Goal: Task Accomplishment & Management: Use online tool/utility

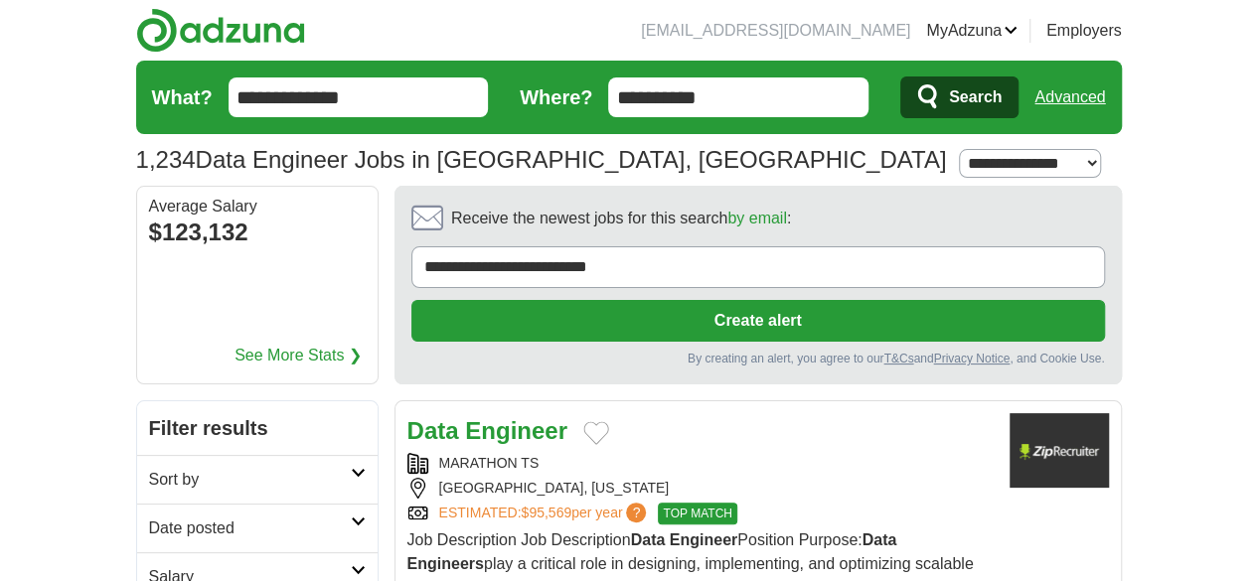
drag, startPoint x: 813, startPoint y: 109, endPoint x: 609, endPoint y: 84, distance: 205.1
click at [609, 84] on input "**********" at bounding box center [738, 97] width 260 height 40
type input "*"
click at [669, 84] on input "Where?" at bounding box center [738, 97] width 260 height 40
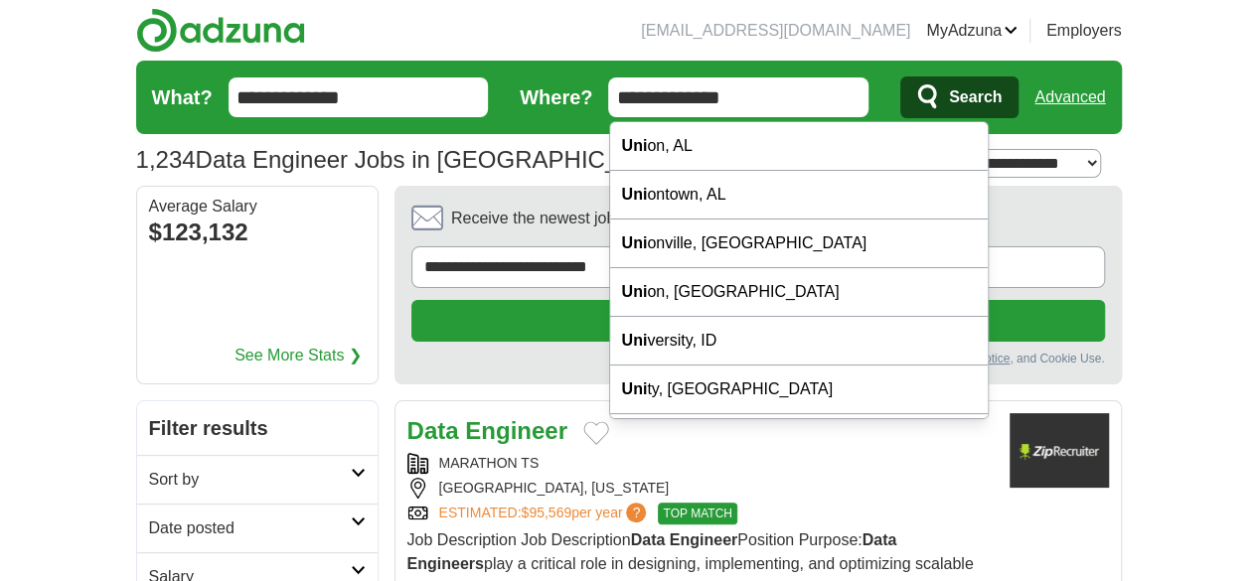
type input "**********"
click at [900, 76] on button "Search" at bounding box center [959, 97] width 118 height 42
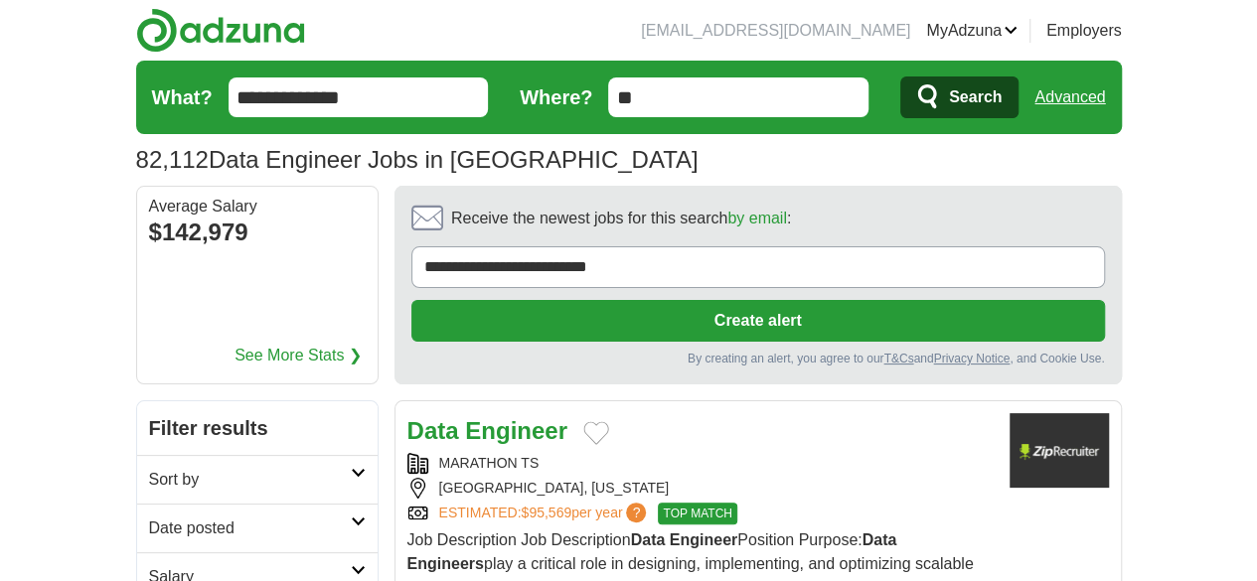
scroll to position [199, 0]
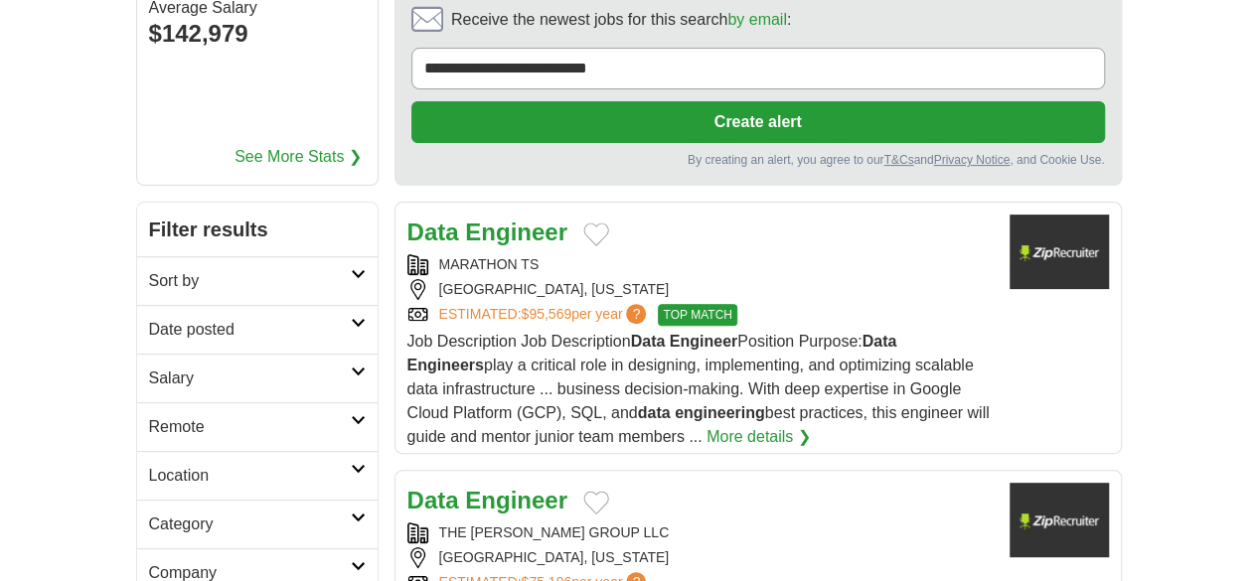
click at [149, 318] on h2 "Date posted" at bounding box center [250, 330] width 202 height 24
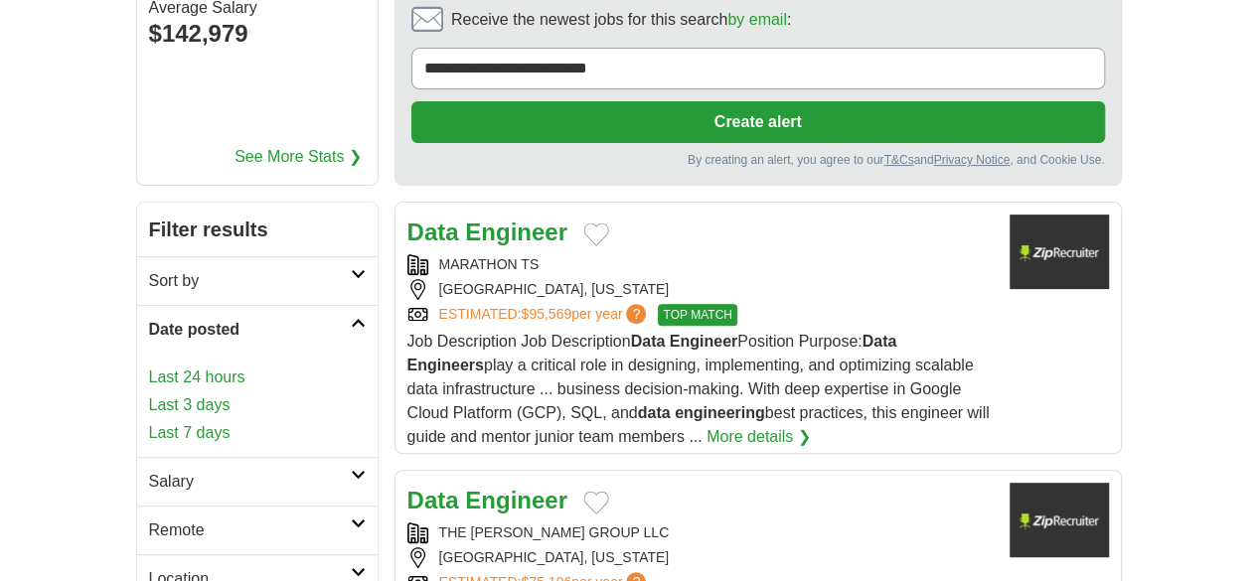
click at [149, 393] on link "Last 3 days" at bounding box center [257, 405] width 217 height 24
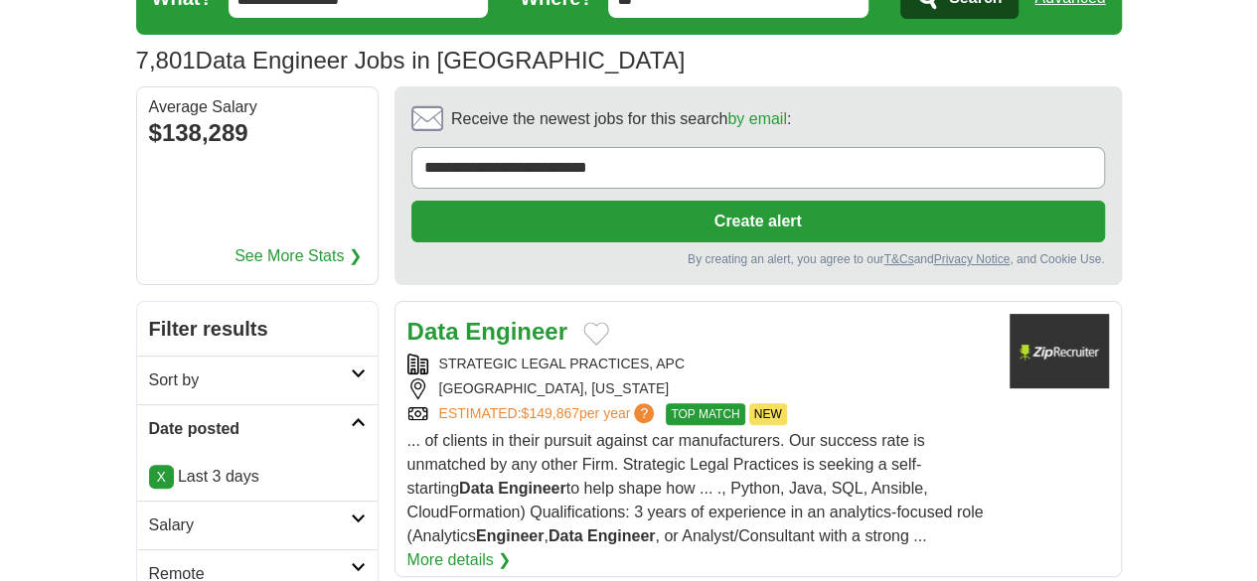
scroll to position [298, 0]
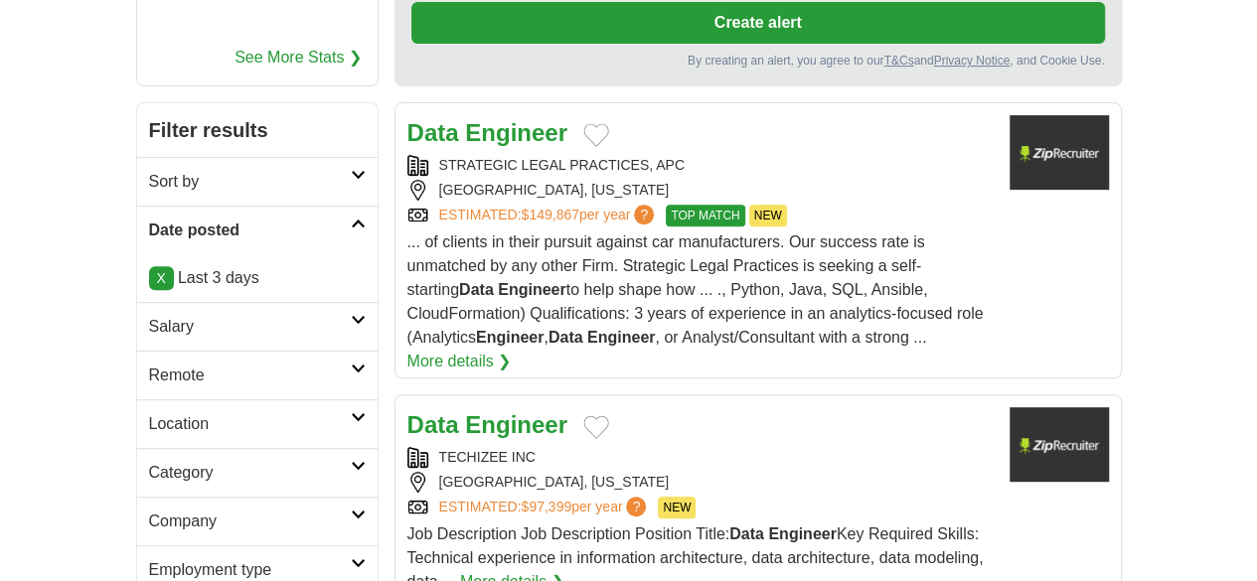
click at [149, 364] on h2 "Remote" at bounding box center [250, 376] width 202 height 24
click at [149, 414] on link "Remote jobs" at bounding box center [193, 422] width 89 height 17
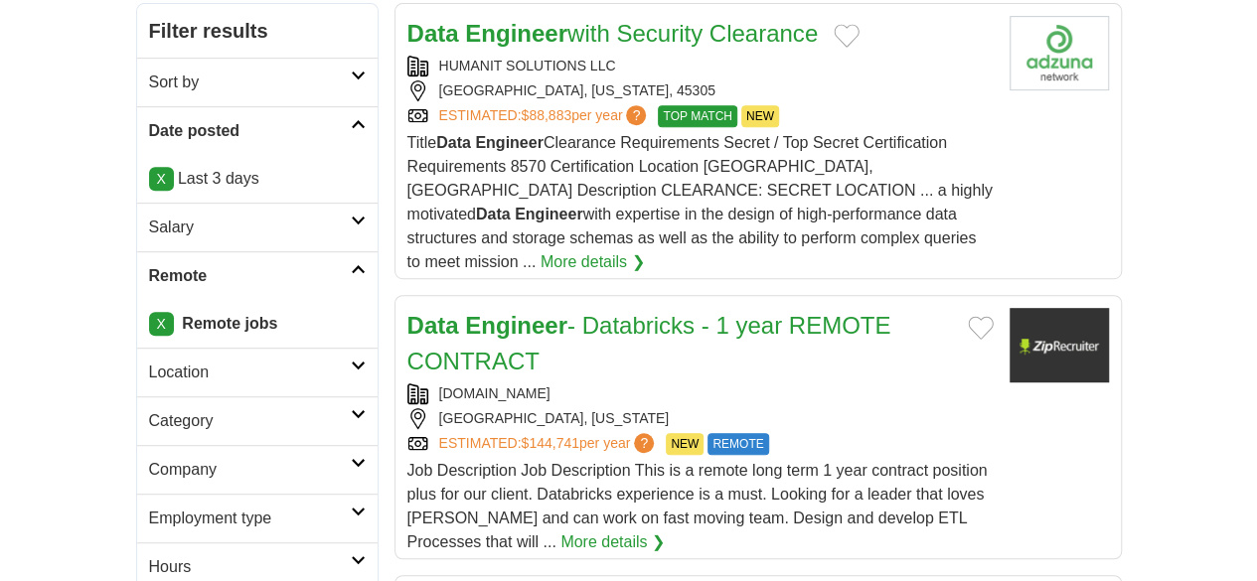
click at [149, 507] on h2 "Employment type" at bounding box center [250, 519] width 202 height 24
click at [149, 580] on link "Contract" at bounding box center [179, 589] width 60 height 17
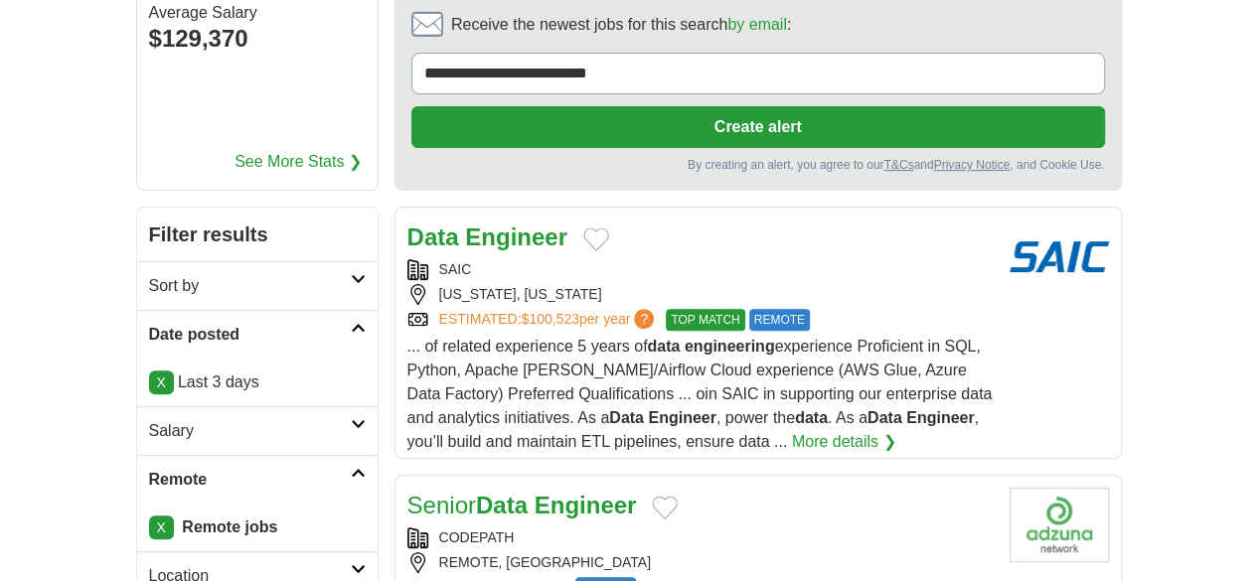
scroll to position [195, 0]
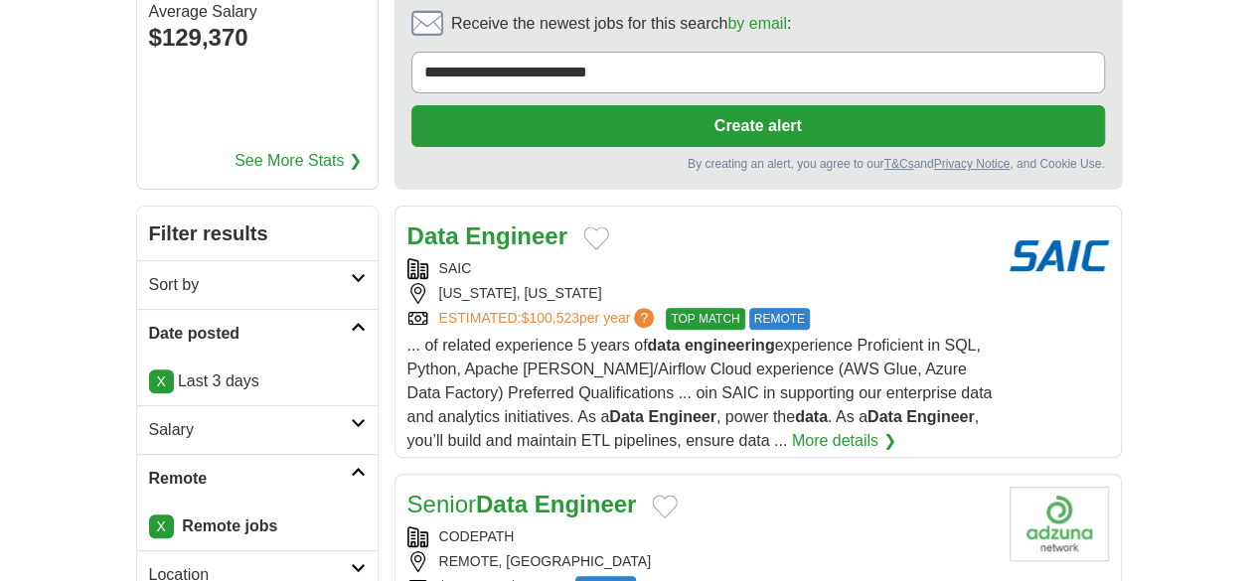
click at [475, 491] on link "Senior Data Engineer" at bounding box center [521, 504] width 229 height 27
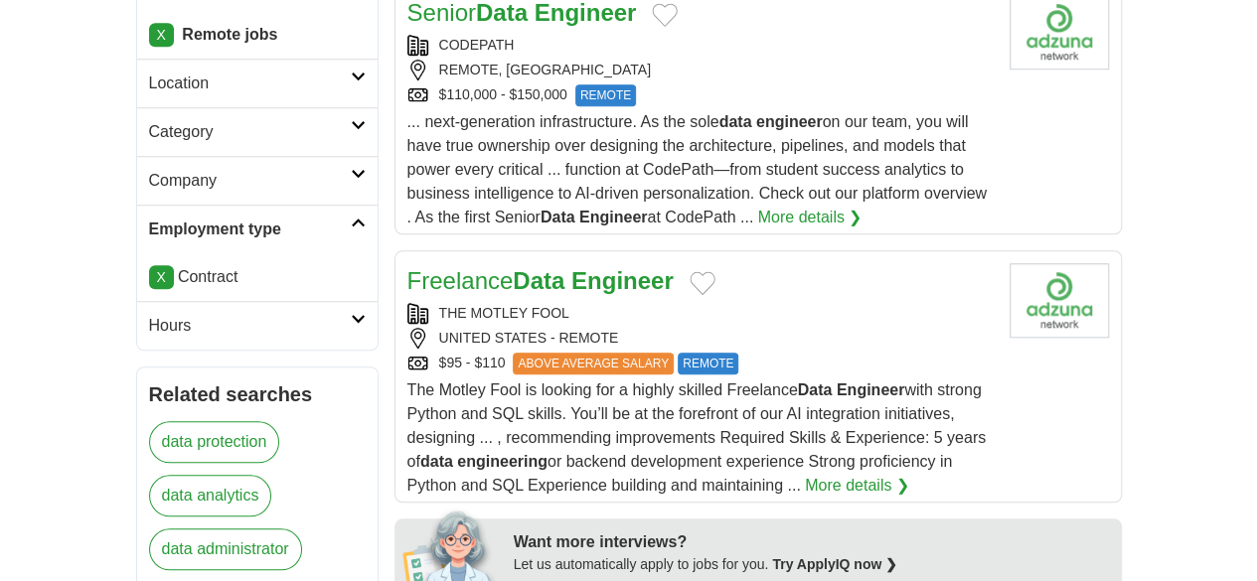
scroll to position [691, 0]
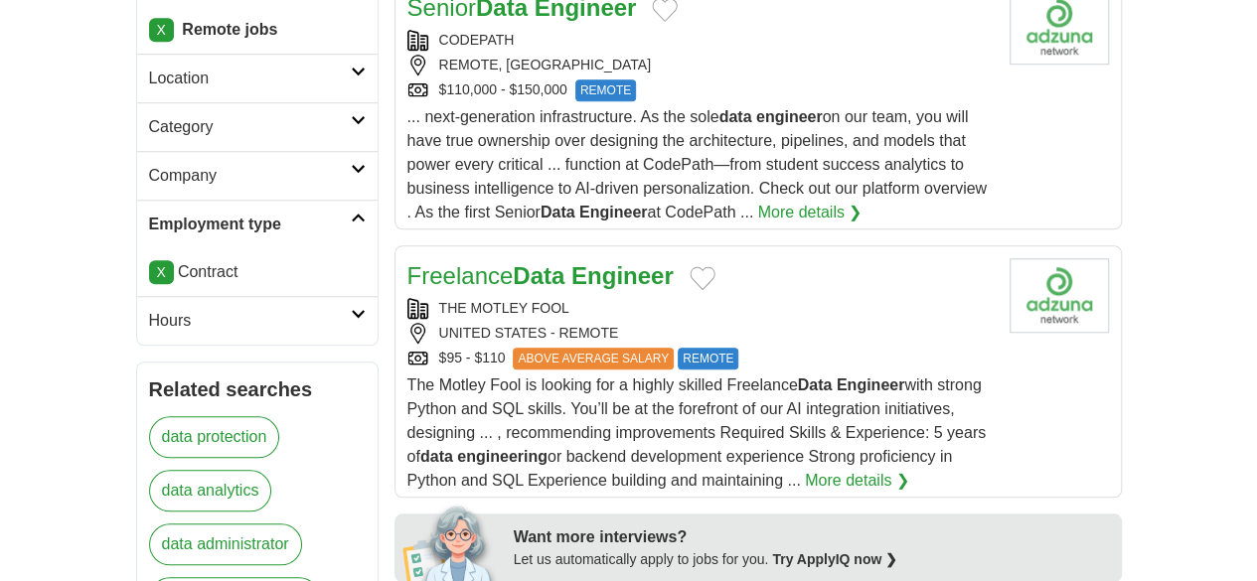
click at [457, 262] on link "Freelance Data Engineer" at bounding box center [540, 275] width 266 height 27
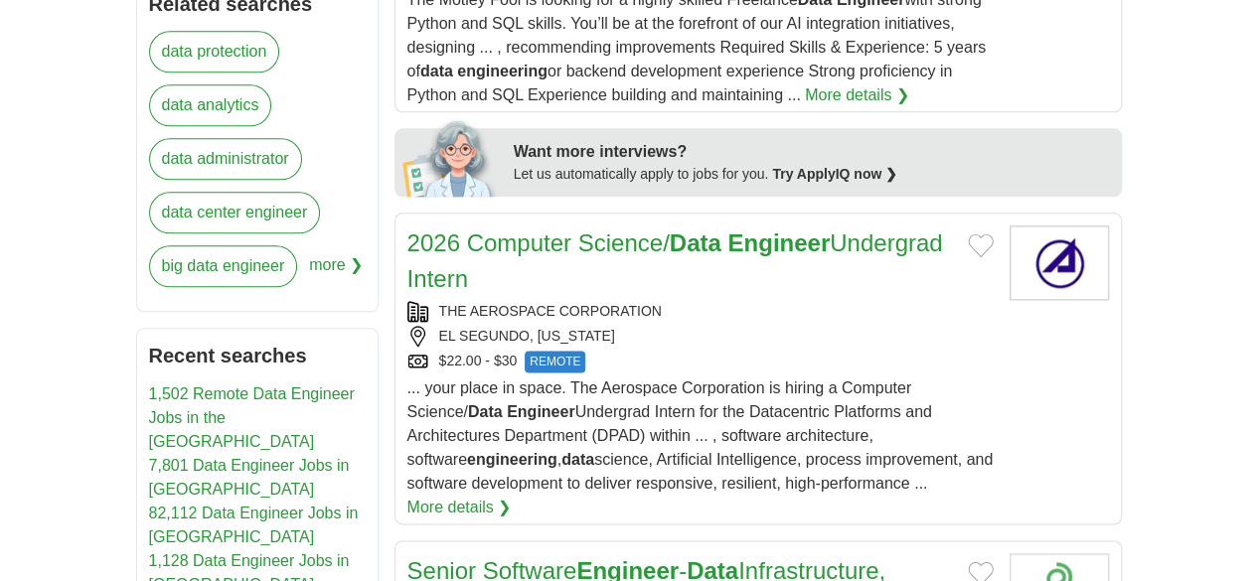
scroll to position [1089, 0]
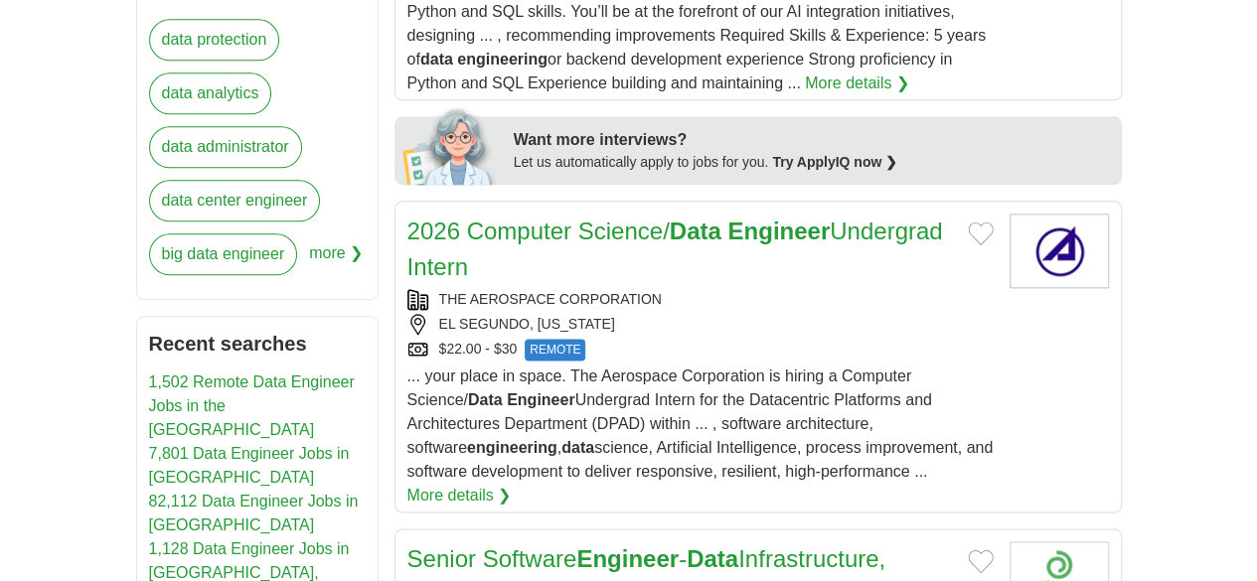
click at [498, 545] on link "Senior Software Engineer - Data Infrastructure, Quora (Remote)" at bounding box center [646, 576] width 479 height 63
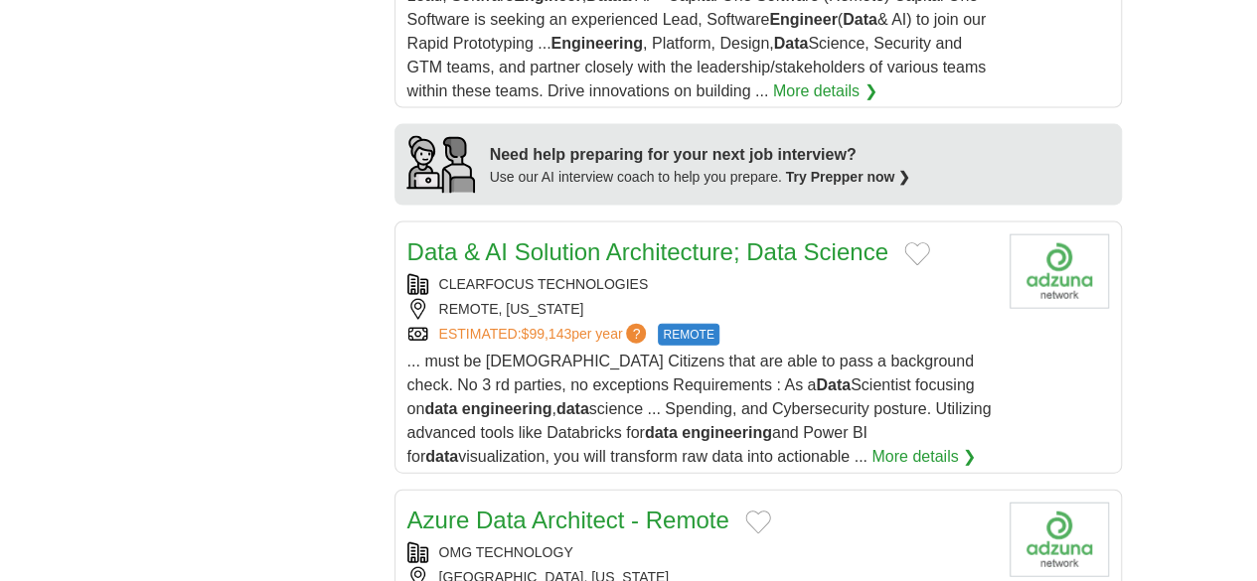
scroll to position [2103, 0]
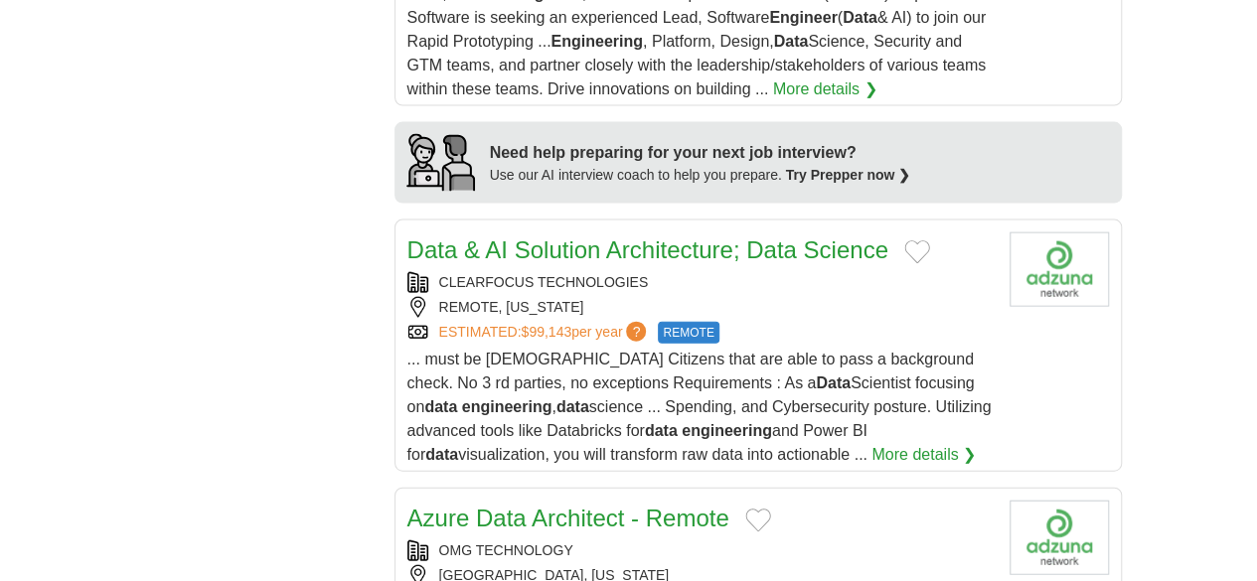
click at [490, 505] on link "Azure Data Architect - Remote" at bounding box center [568, 518] width 322 height 27
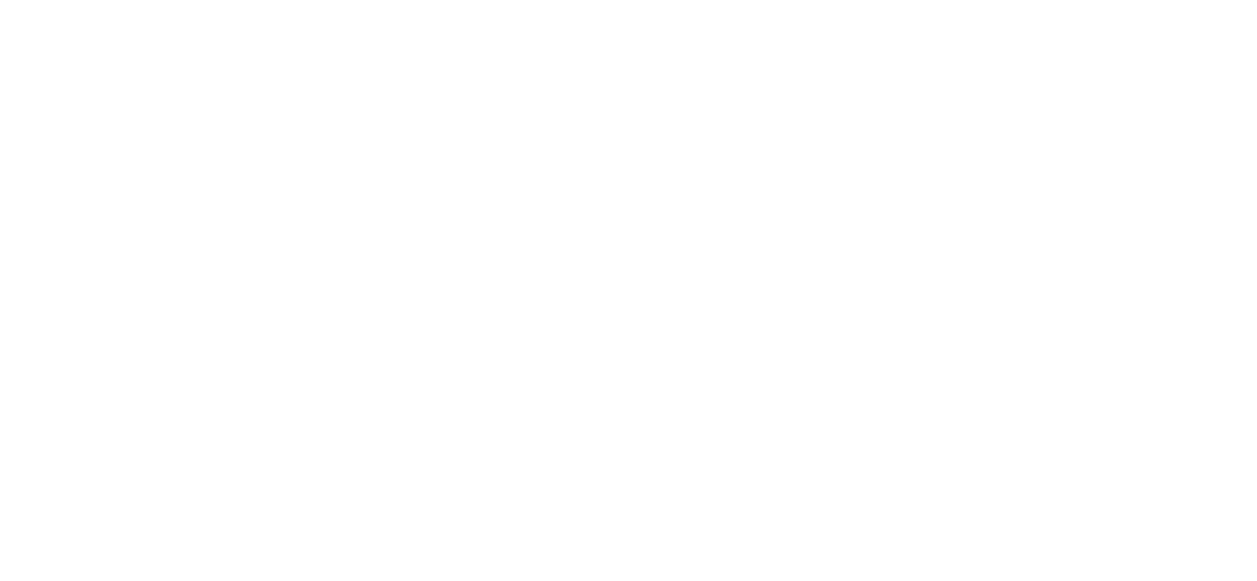
scroll to position [3502, 0]
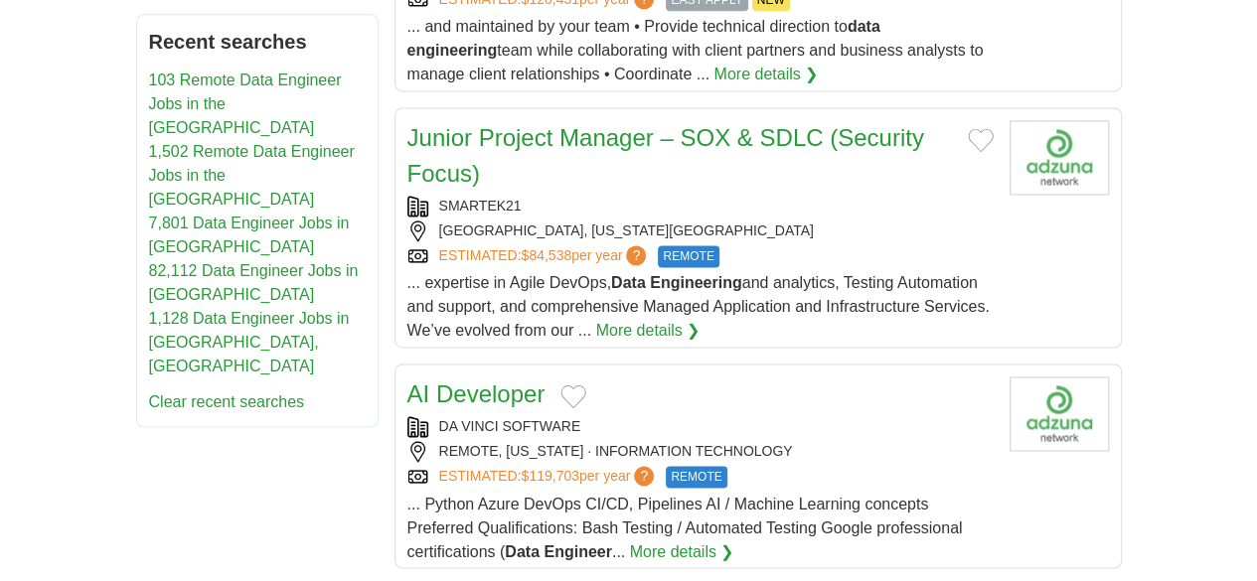
scroll to position [1589, 0]
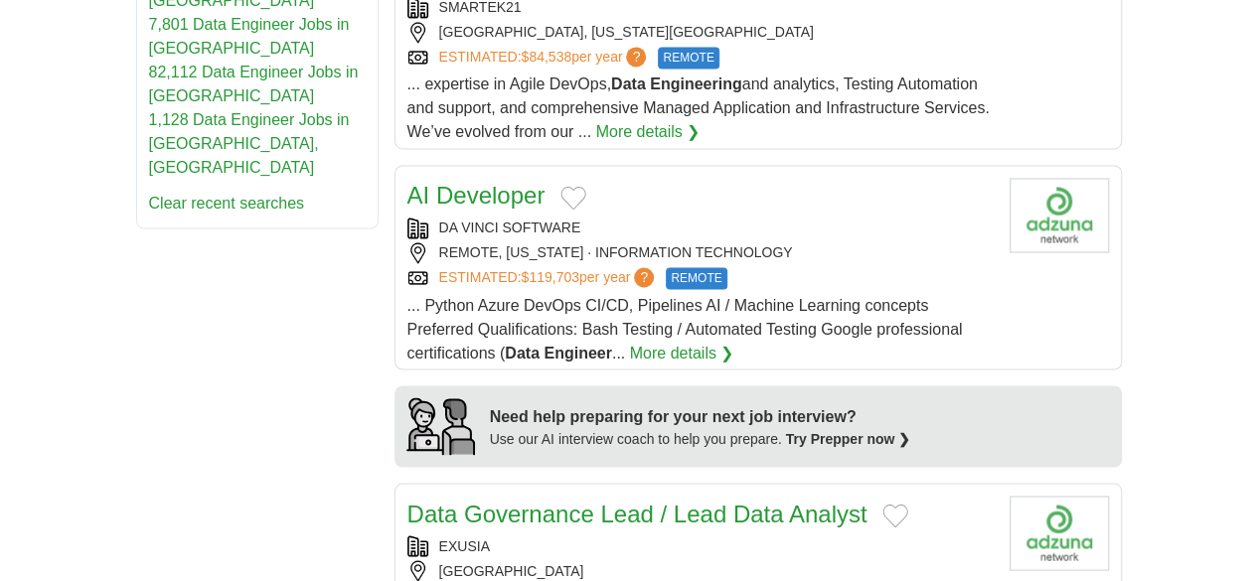
click at [471, 500] on link "Data Governance Lead / Lead Data Analyst" at bounding box center [637, 513] width 460 height 27
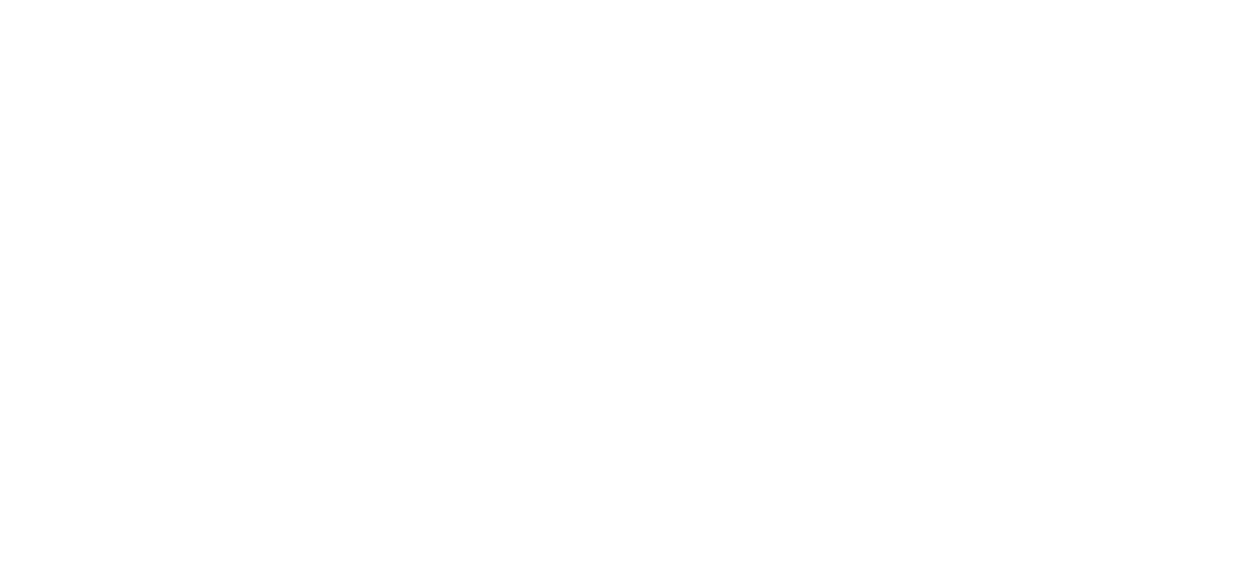
scroll to position [3477, 0]
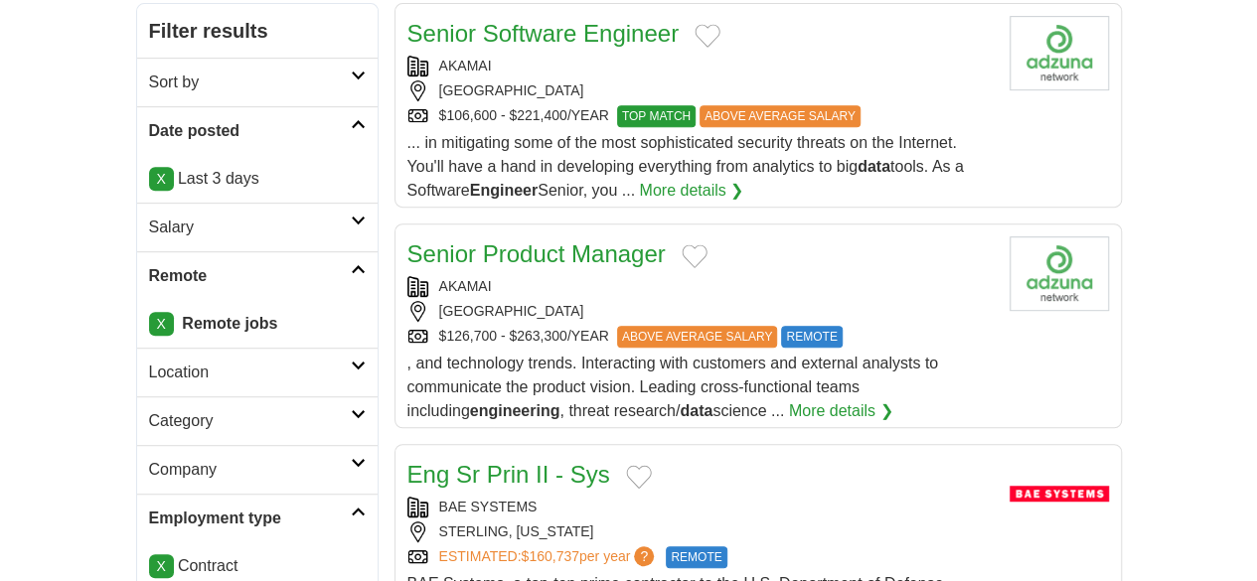
scroll to position [596, 0]
